Goal: Task Accomplishment & Management: Manage account settings

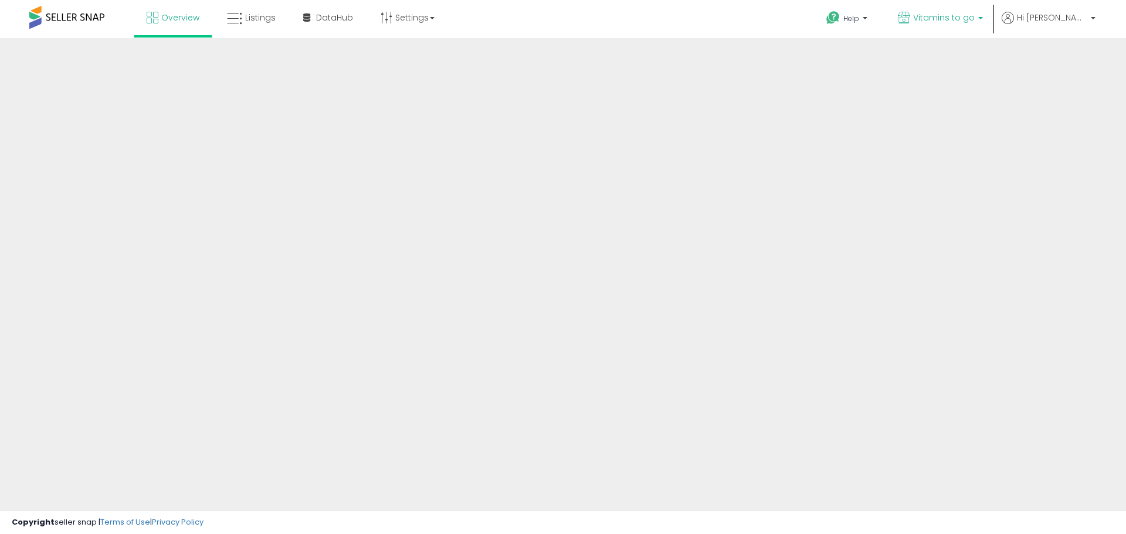
click at [975, 19] on span "Vitamins to go" at bounding box center [944, 18] width 62 height 12
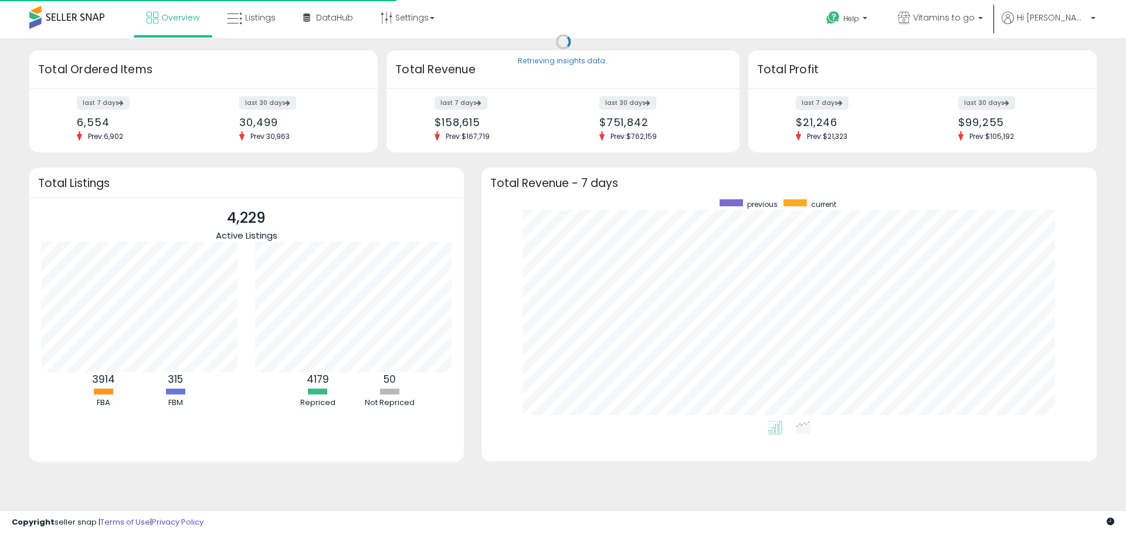
scroll to position [222, 592]
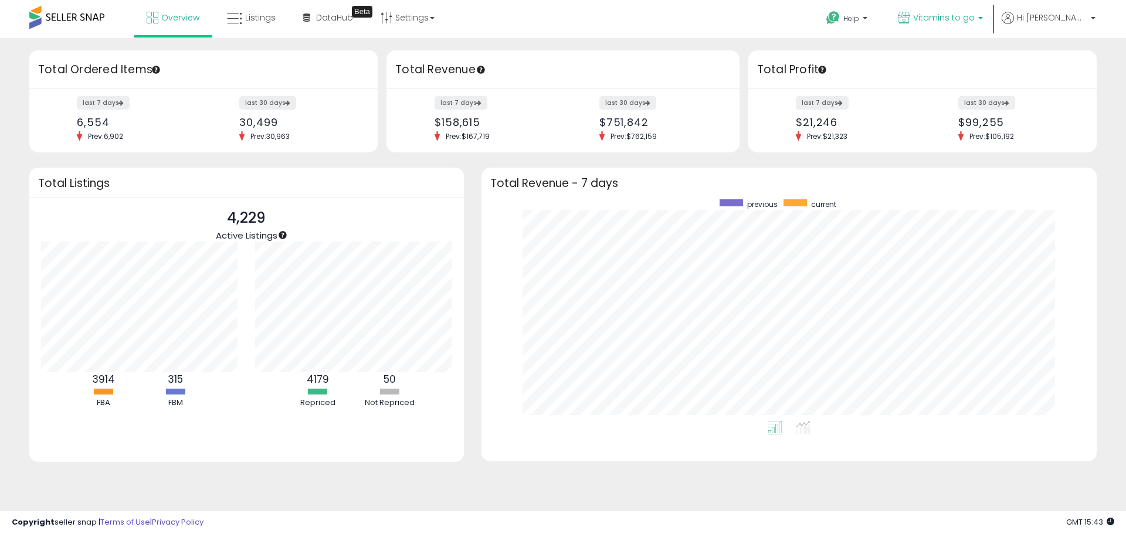
click at [975, 17] on span "Vitamins to go" at bounding box center [944, 18] width 62 height 12
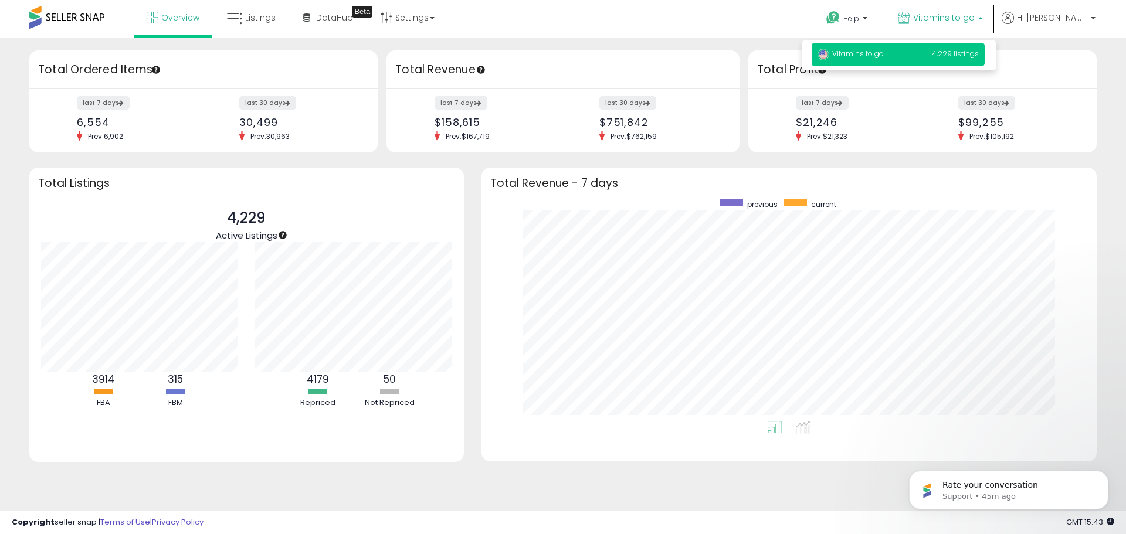
scroll to position [0, 0]
click at [984, 43] on p "Vitamins to go 4,229 listings" at bounding box center [898, 54] width 173 height 23
click at [978, 52] on span "4,229 listings" at bounding box center [955, 54] width 47 height 10
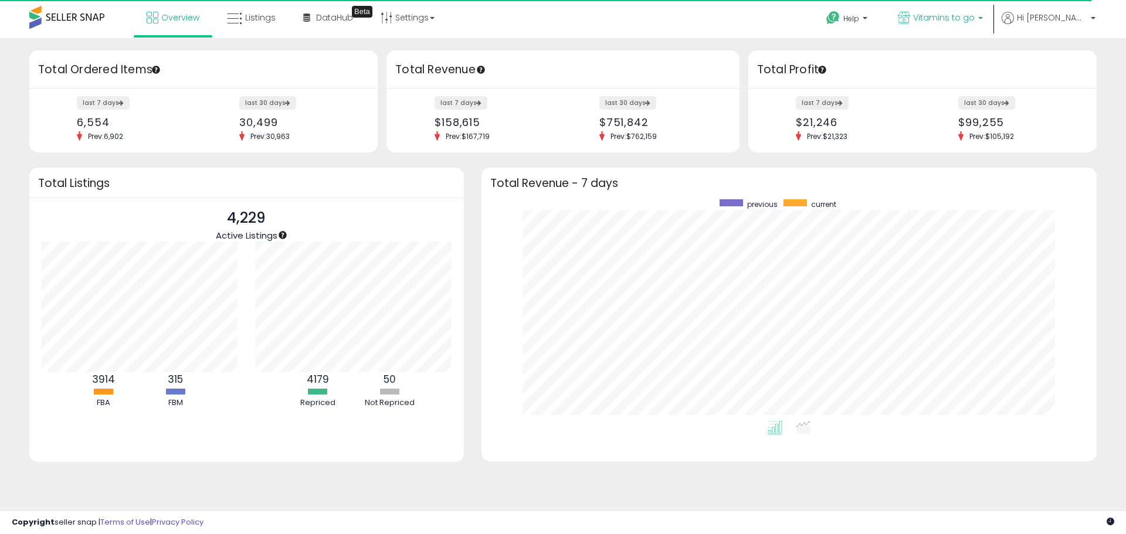
scroll to position [222, 592]
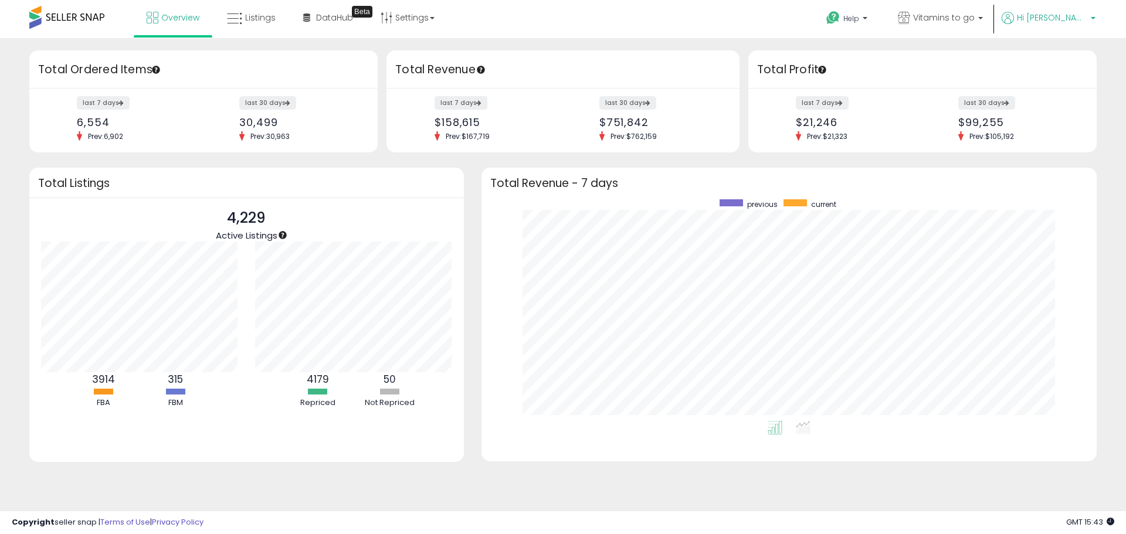
click at [1084, 16] on span "Hi [PERSON_NAME]" at bounding box center [1052, 18] width 70 height 12
click at [1074, 60] on link "Account" at bounding box center [1068, 62] width 31 height 11
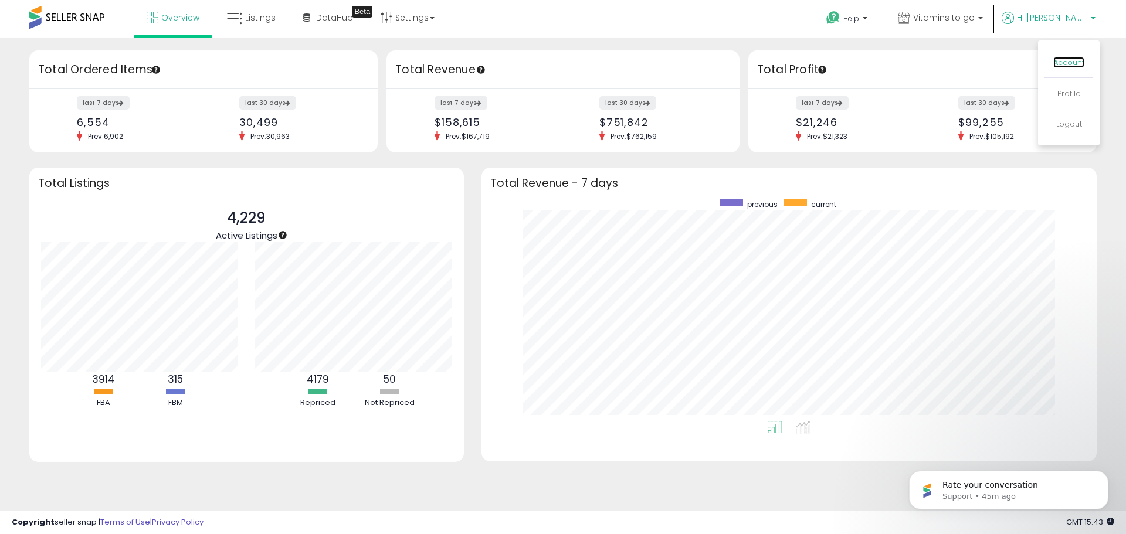
scroll to position [0, 0]
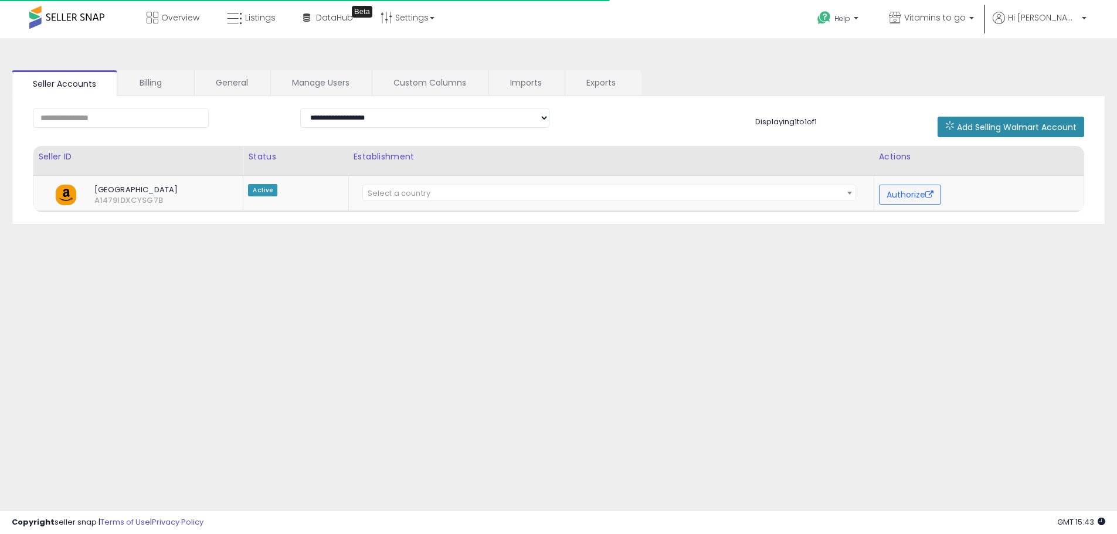
click at [1019, 124] on span "Add Selling Walmart Account" at bounding box center [1017, 127] width 120 height 12
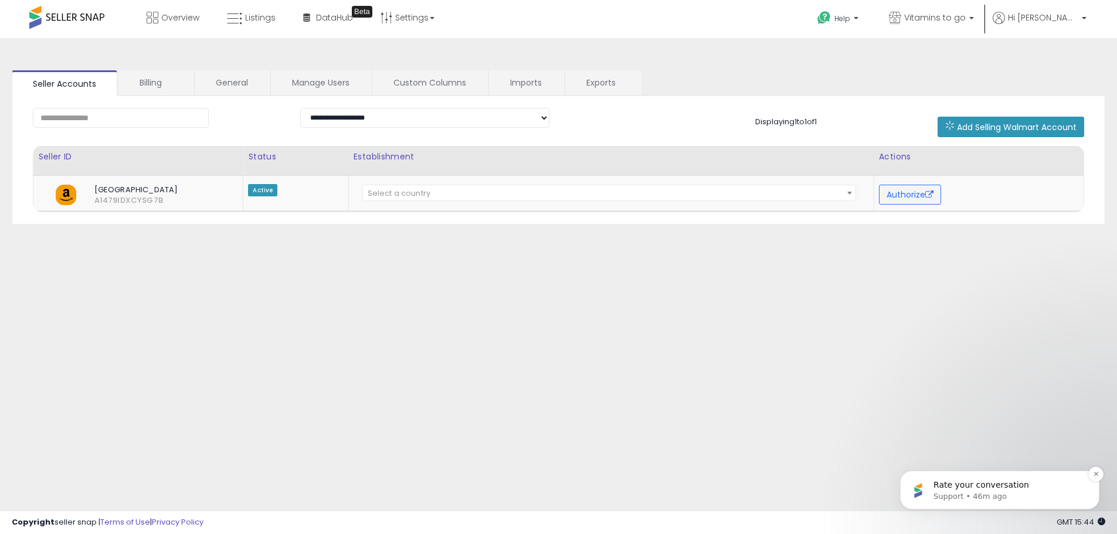
click at [981, 491] on p "Support • 46m ago" at bounding box center [1009, 496] width 151 height 11
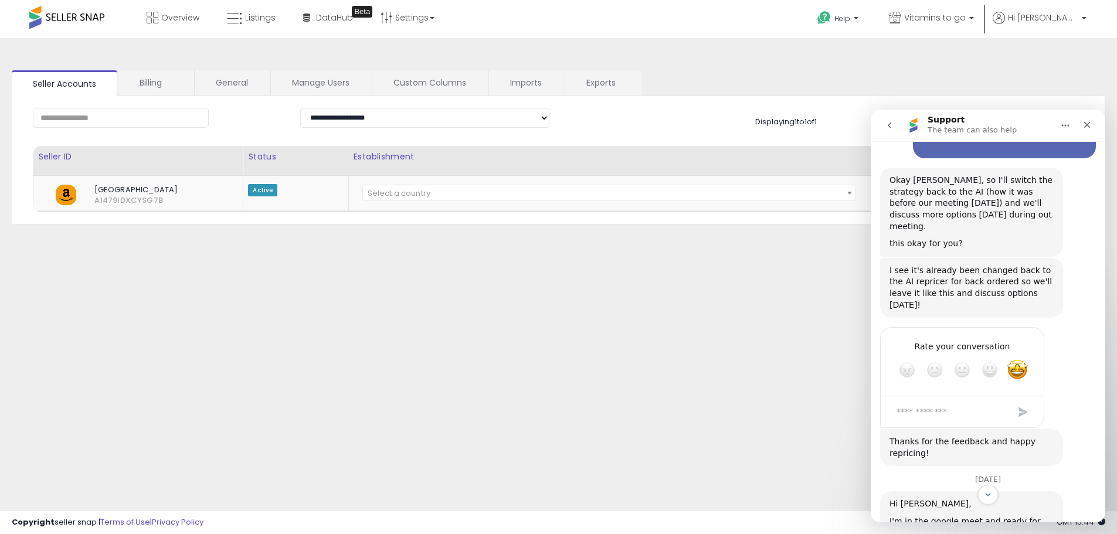
scroll to position [1255, 0]
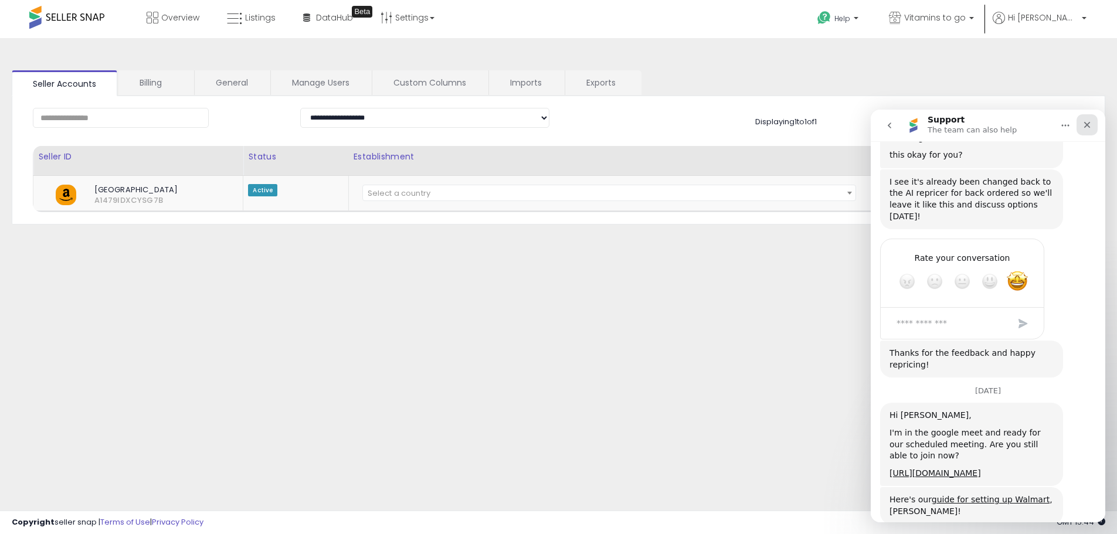
click at [1081, 123] on div "Close" at bounding box center [1087, 124] width 21 height 21
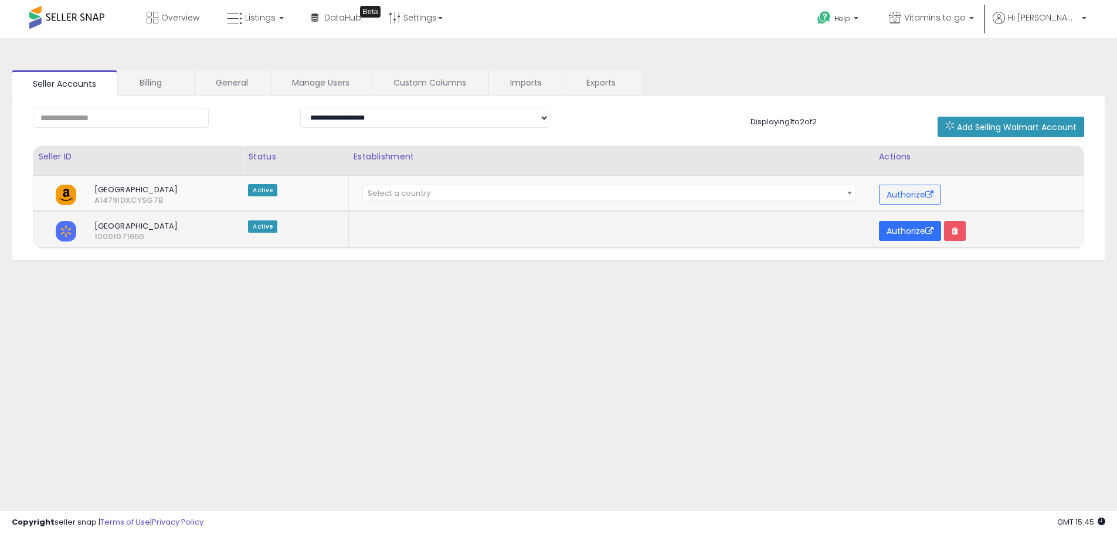
click at [903, 235] on button "Authorize" at bounding box center [910, 231] width 62 height 20
click at [422, 120] on select "**********" at bounding box center [425, 118] width 250 height 20
select select "******"
click at [300, 108] on select "**********" at bounding box center [425, 118] width 250 height 20
click at [260, 18] on span "Listings" at bounding box center [260, 18] width 30 height 12
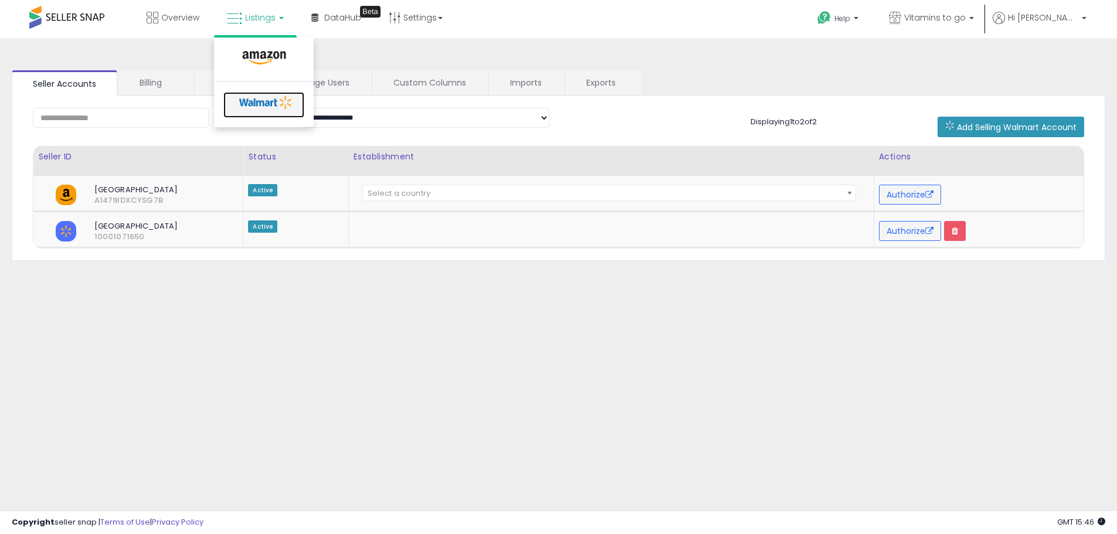
click at [274, 107] on icon at bounding box center [266, 103] width 62 height 18
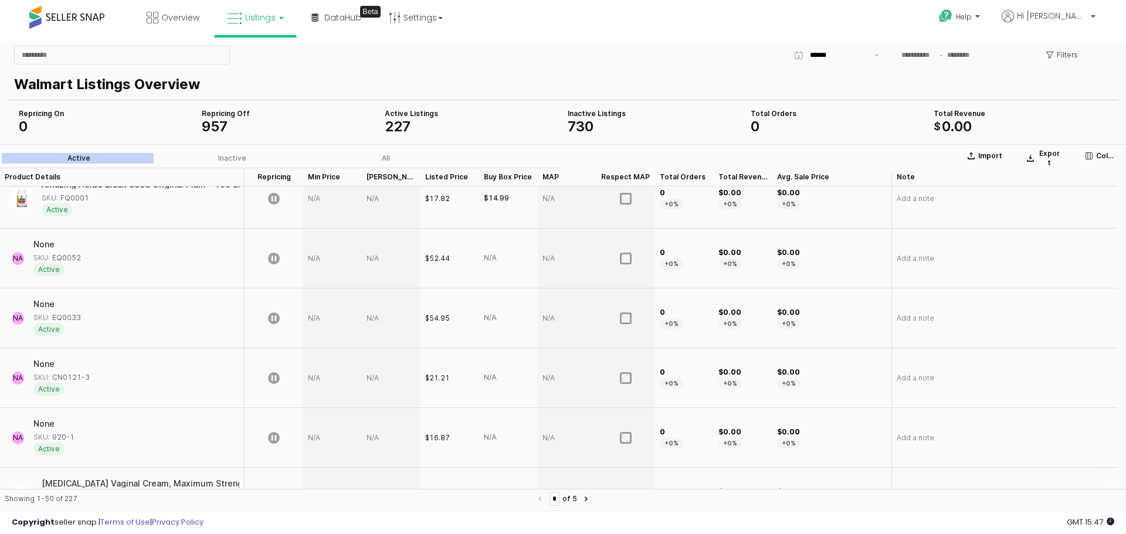
scroll to position [1525, 0]
